Goal: Find specific fact: Find specific fact

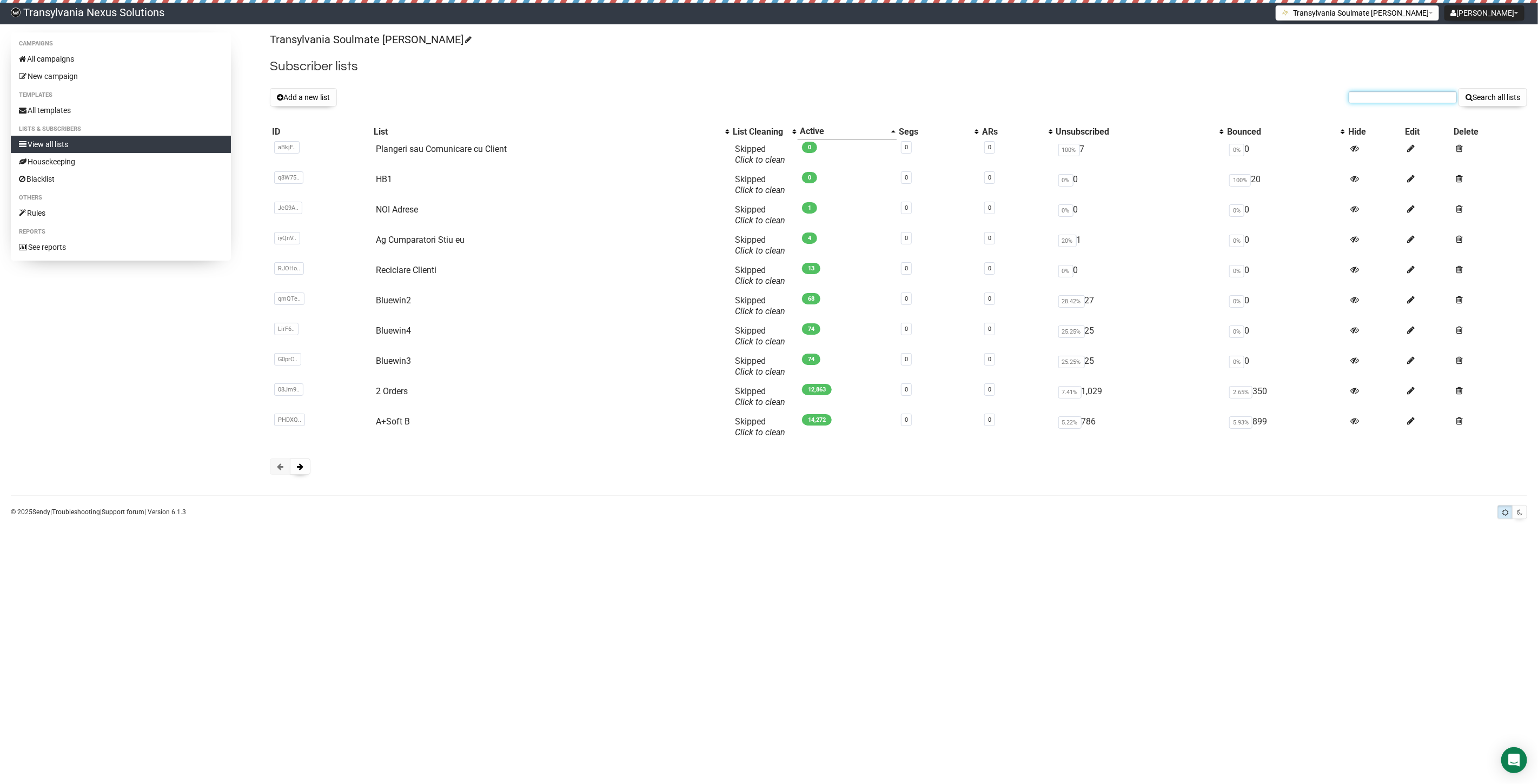
click at [1366, 99] on input "text" at bounding box center [1403, 97] width 108 height 12
paste input "sarah.vanos@gmx.de"
type input "sarah.vanos@gmx.de"
click at [1502, 93] on button "Search all lists" at bounding box center [1492, 97] width 68 height 18
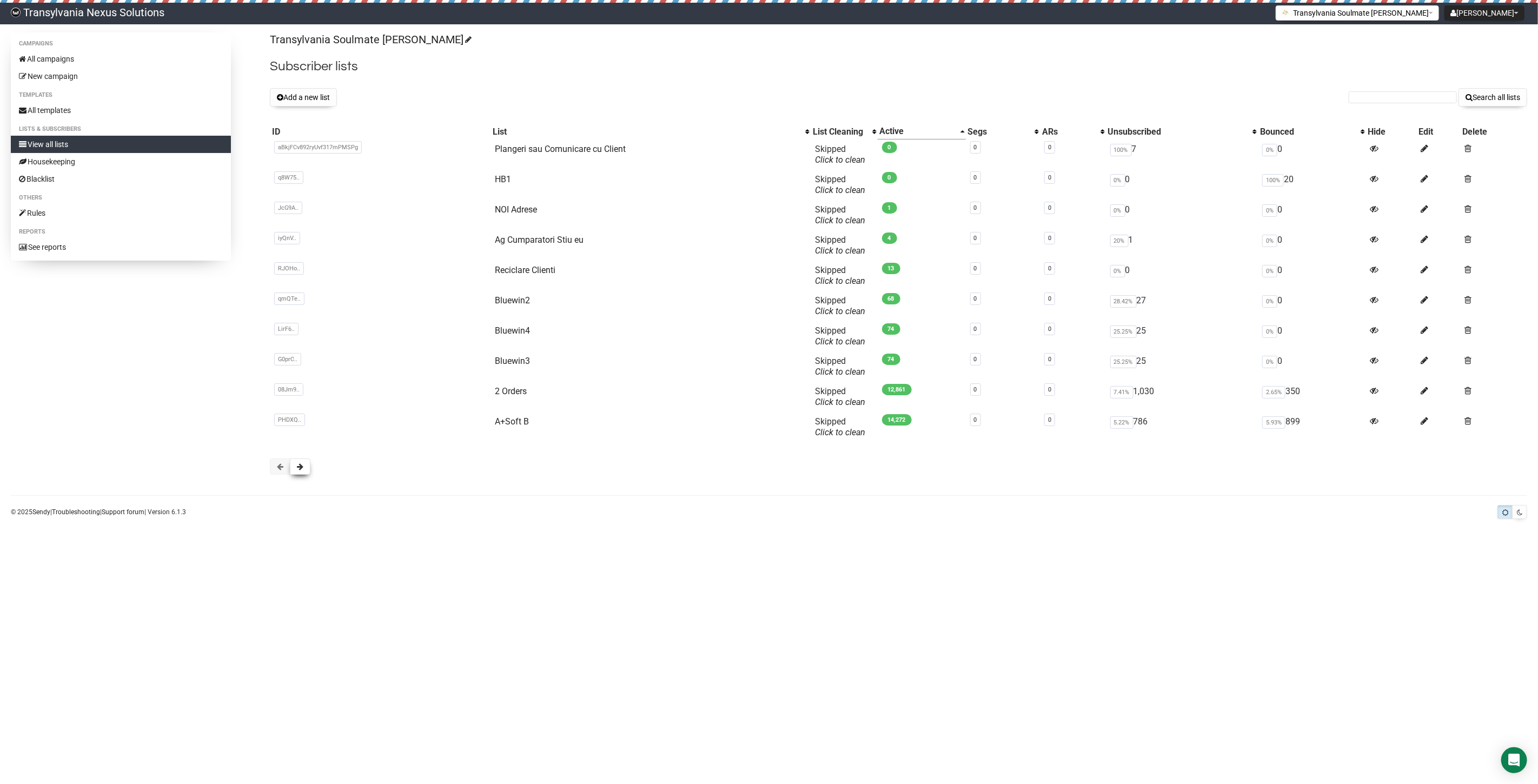
click at [301, 466] on span at bounding box center [300, 467] width 7 height 8
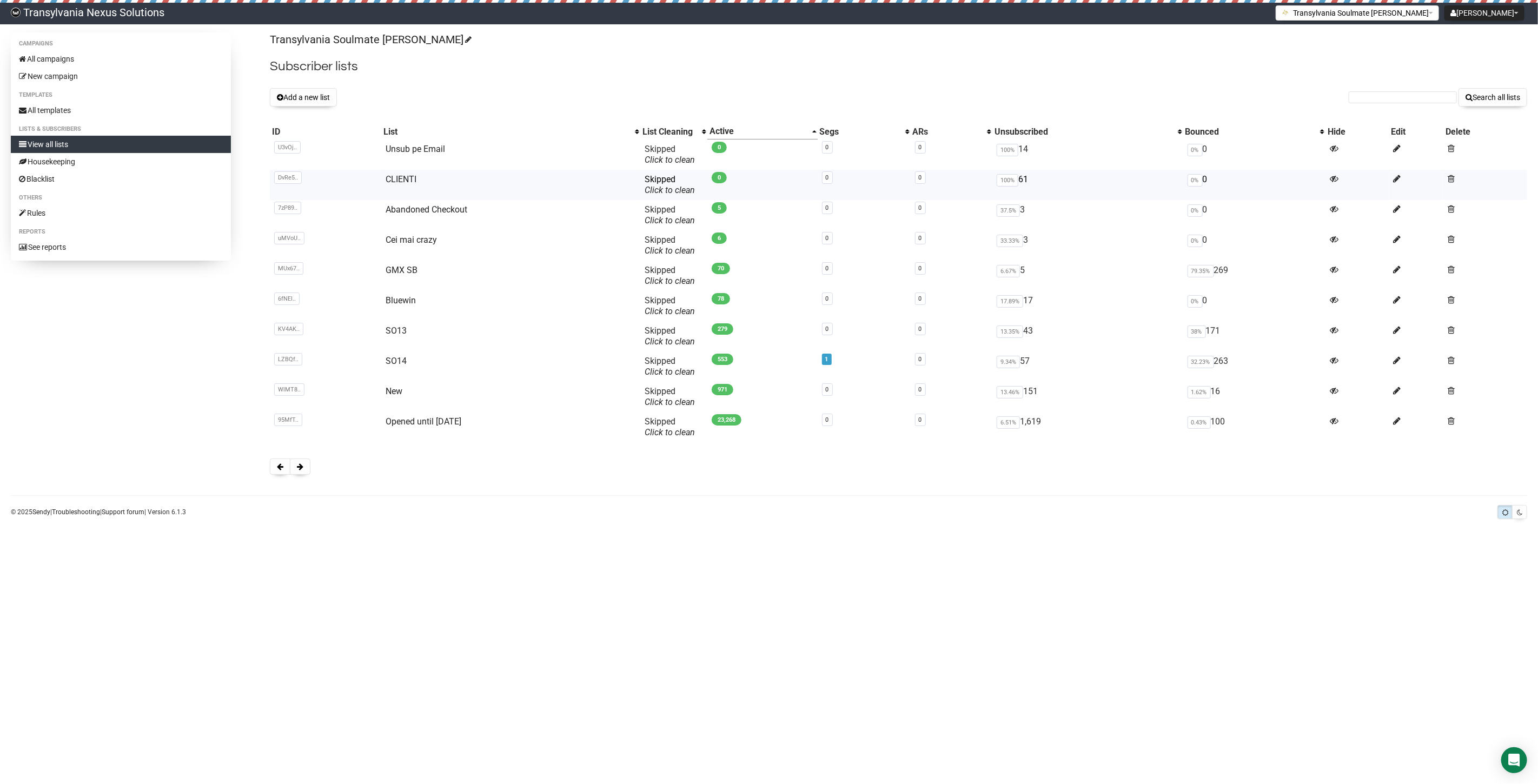
click at [410, 172] on td "CLIENTI" at bounding box center [511, 185] width 259 height 30
click at [390, 184] on link "CLIENTI" at bounding box center [402, 179] width 31 height 11
